Goal: Transaction & Acquisition: Purchase product/service

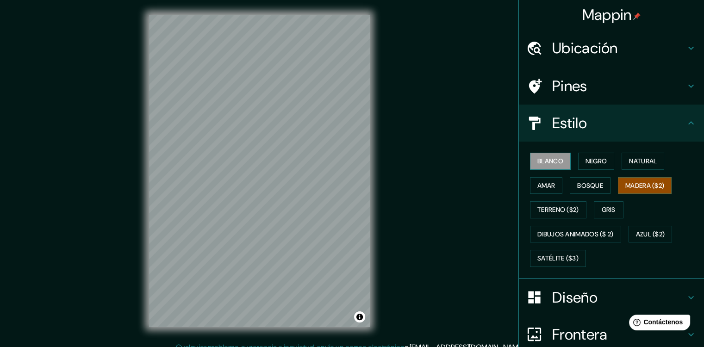
click at [546, 165] on font "Blanco" at bounding box center [550, 161] width 26 height 12
click at [541, 188] on font "Amar" at bounding box center [546, 186] width 18 height 12
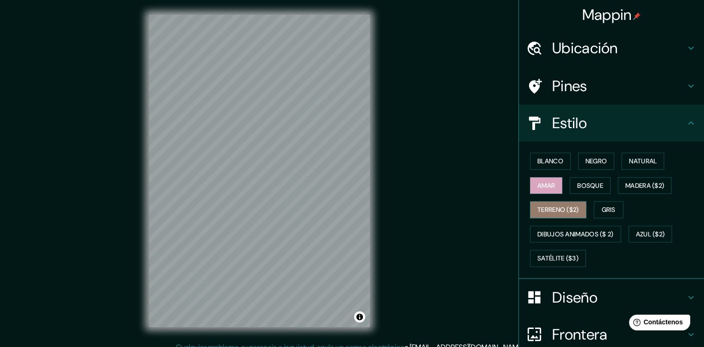
click at [553, 208] on font "Terreno ($2)" at bounding box center [558, 210] width 42 height 12
click at [602, 208] on font "Gris" at bounding box center [609, 210] width 14 height 12
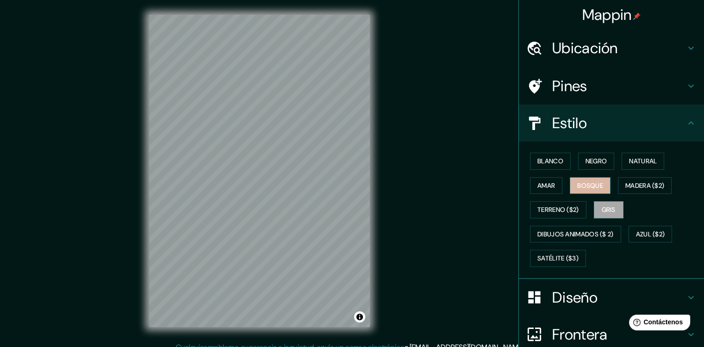
click at [583, 191] on button "Bosque" at bounding box center [590, 185] width 41 height 17
click at [636, 188] on font "Madera ($2)" at bounding box center [644, 186] width 39 height 12
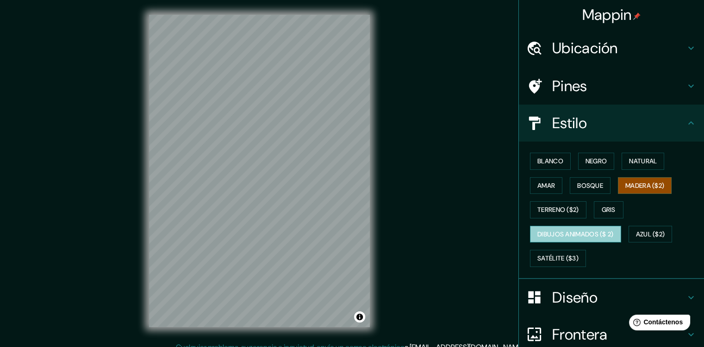
click at [565, 237] on font "Dibujos animados ($ 2)" at bounding box center [575, 235] width 76 height 12
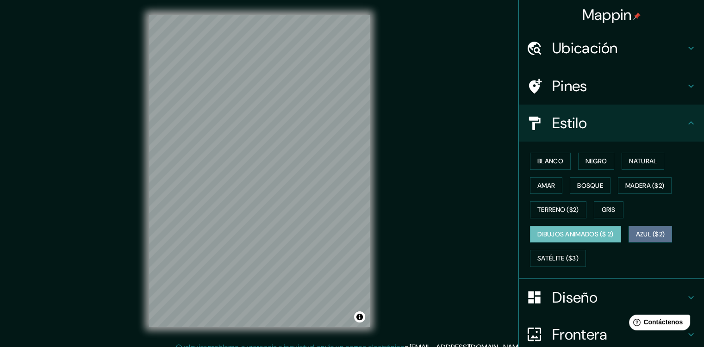
click at [632, 230] on button "Azul ($2)" at bounding box center [650, 234] width 44 height 17
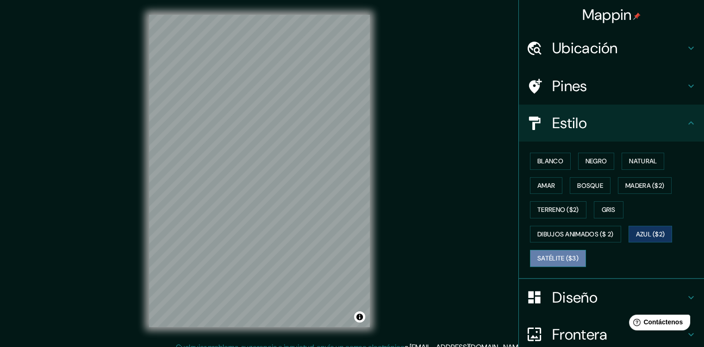
click at [563, 258] on font "Satélite ($3)" at bounding box center [557, 259] width 41 height 12
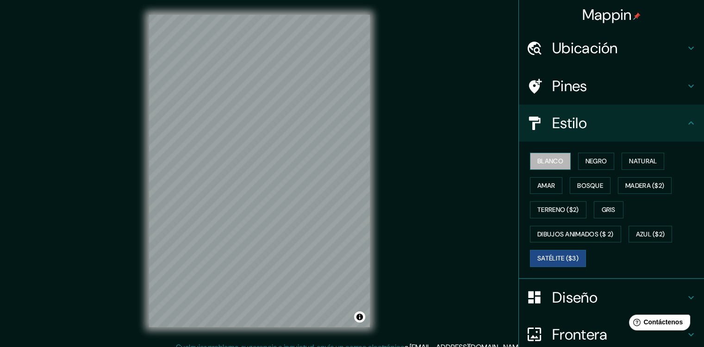
click at [553, 161] on font "Blanco" at bounding box center [550, 161] width 26 height 12
click at [552, 290] on h4 "Diseño" at bounding box center [618, 297] width 133 height 19
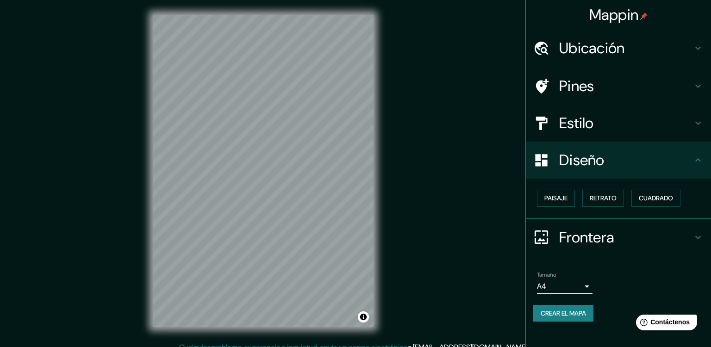
click at [576, 289] on body "Mappin Ubicación Chiclayo, Departamento de Lambayeque, Perú Pines Estilo Diseño…" at bounding box center [355, 173] width 711 height 347
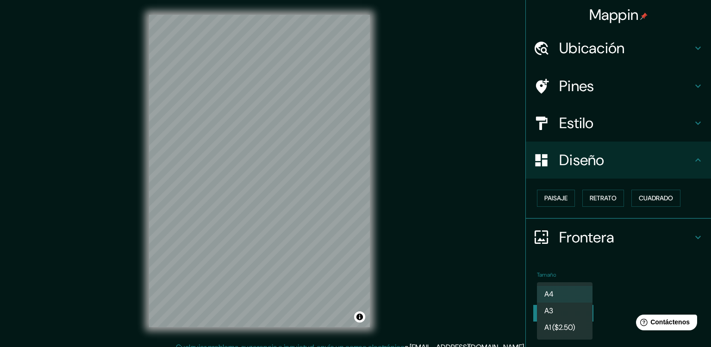
click at [559, 310] on li "A3" at bounding box center [565, 311] width 56 height 17
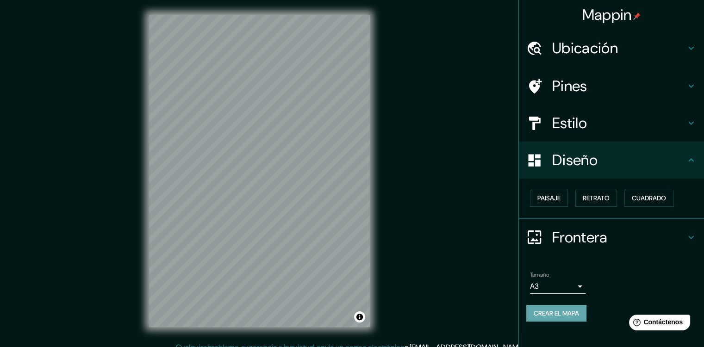
click at [544, 307] on button "Crear el mapa" at bounding box center [556, 313] width 60 height 17
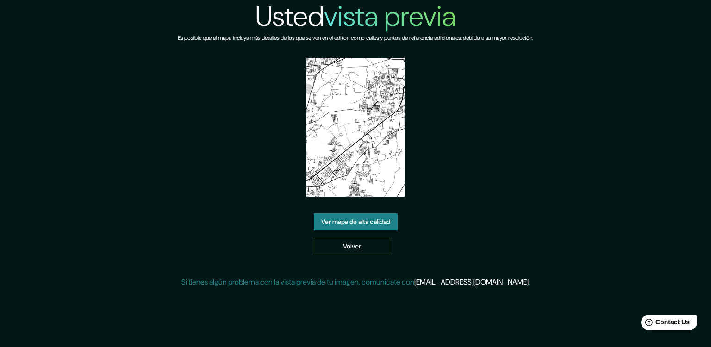
click at [342, 223] on link "Ver mapa de alta calidad" at bounding box center [356, 221] width 84 height 17
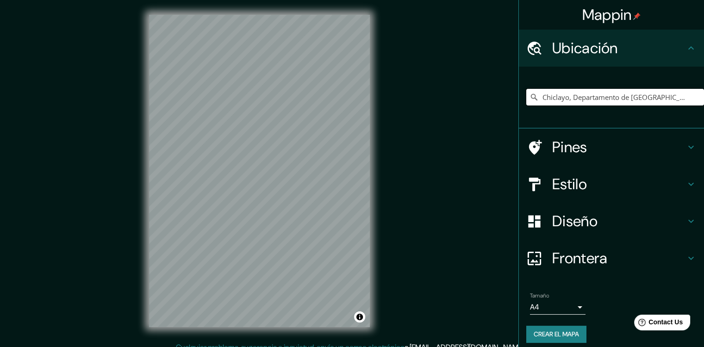
click at [566, 100] on input "Chiclayo, Departamento de [GEOGRAPHIC_DATA], [GEOGRAPHIC_DATA]" at bounding box center [615, 97] width 178 height 17
click at [537, 95] on input "Chiclayo, Departamento de [GEOGRAPHIC_DATA], [GEOGRAPHIC_DATA]" at bounding box center [615, 97] width 178 height 17
click at [529, 97] on icon at bounding box center [533, 97] width 9 height 9
click at [529, 98] on icon at bounding box center [533, 97] width 9 height 9
click at [537, 97] on input "Chiclayo, Departamento de [GEOGRAPHIC_DATA], [GEOGRAPHIC_DATA]" at bounding box center [615, 97] width 178 height 17
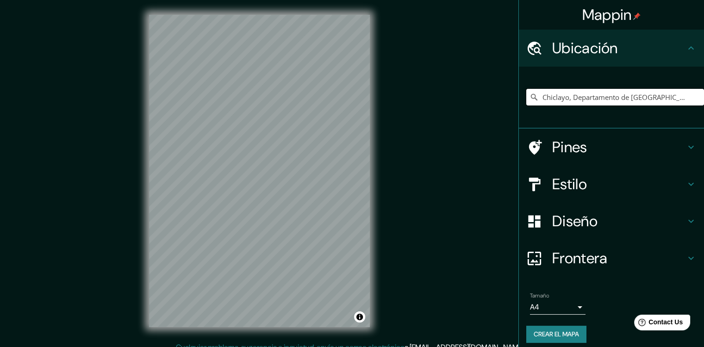
scroll to position [0, 5]
drag, startPoint x: 536, startPoint y: 96, endPoint x: 694, endPoint y: 104, distance: 158.0
click at [694, 104] on input "Chiclayo, Departamento de [GEOGRAPHIC_DATA], [GEOGRAPHIC_DATA]" at bounding box center [615, 97] width 178 height 17
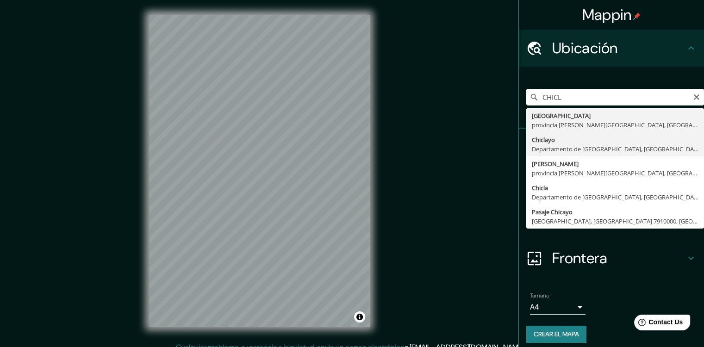
type input "Chiclayo, Departamento de [GEOGRAPHIC_DATA], [GEOGRAPHIC_DATA]"
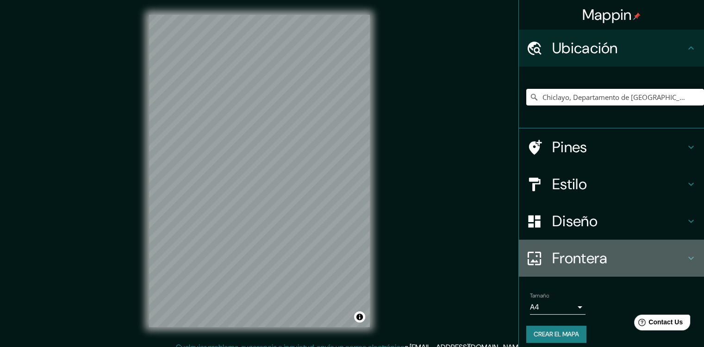
click at [645, 257] on h4 "Frontera" at bounding box center [618, 258] width 133 height 19
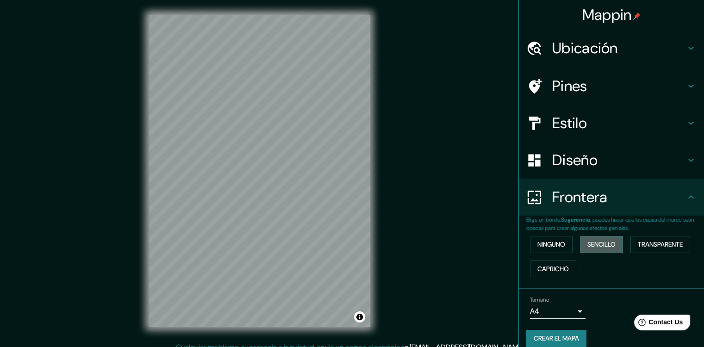
click at [599, 250] on button "Sencillo" at bounding box center [601, 244] width 43 height 17
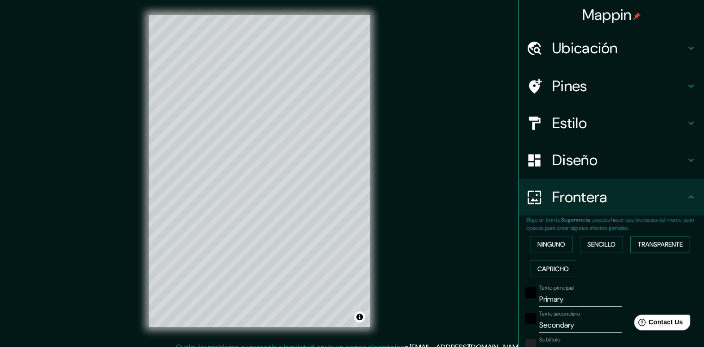
click at [649, 248] on font "Transparente" at bounding box center [660, 245] width 45 height 12
click at [547, 273] on font "Capricho" at bounding box center [552, 269] width 31 height 12
click at [545, 240] on font "Ninguno" at bounding box center [551, 245] width 28 height 12
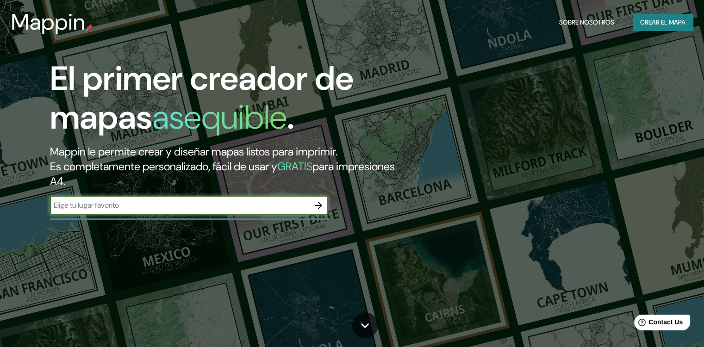
click at [154, 210] on input "text" at bounding box center [179, 205] width 259 height 11
type input "[GEOGRAPHIC_DATA]"
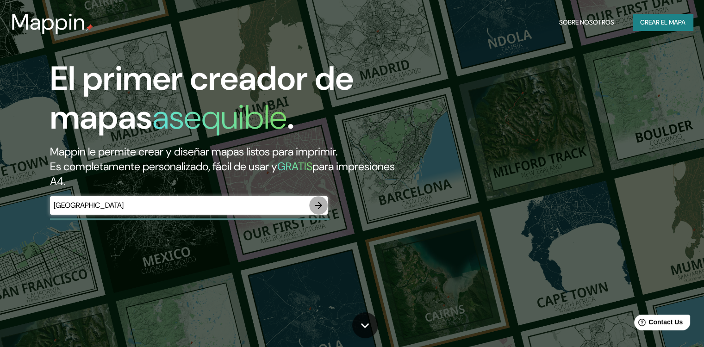
click at [317, 207] on icon "button" at bounding box center [318, 205] width 11 height 11
